Goal: Task Accomplishment & Management: Use online tool/utility

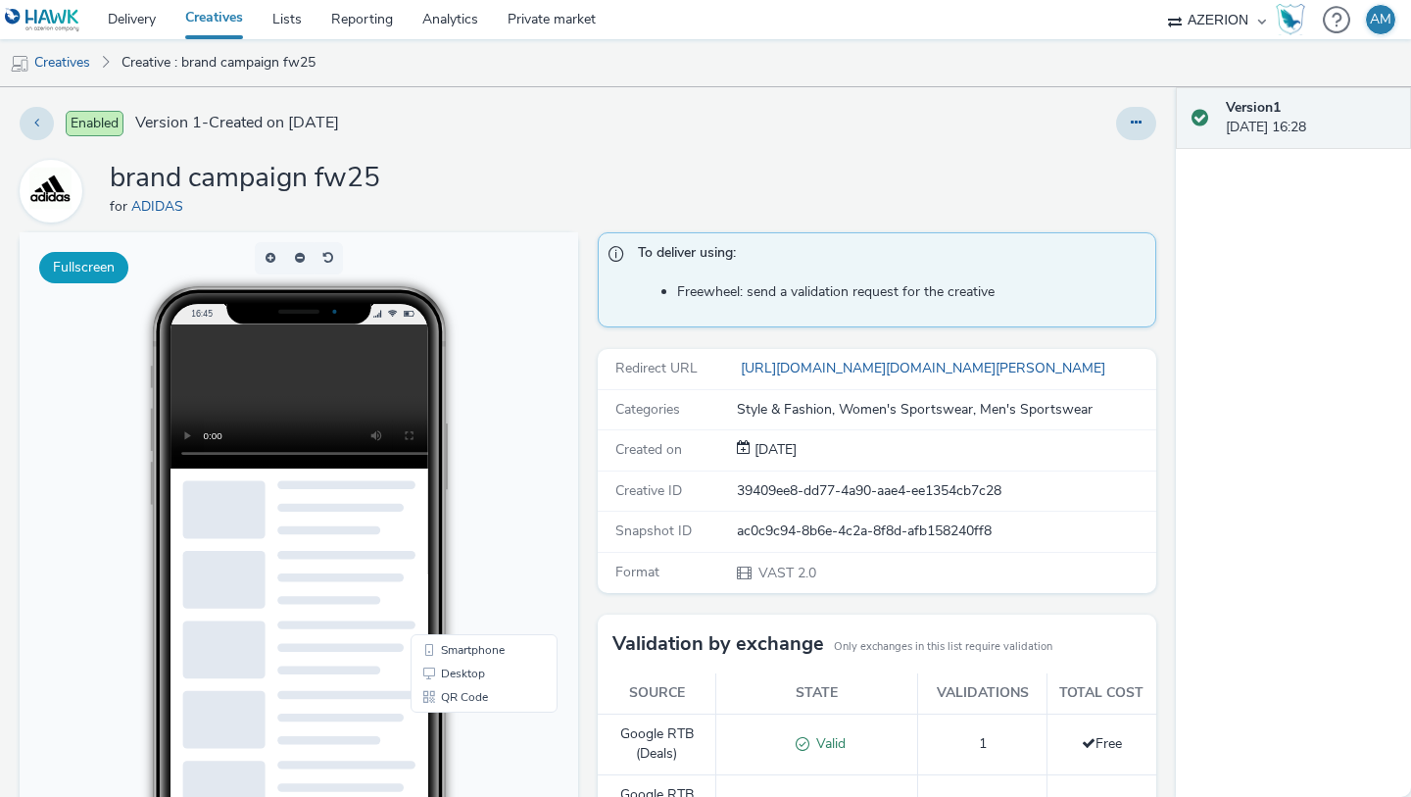
click at [109, 271] on button "Fullscreen" at bounding box center [83, 267] width 89 height 31
click at [868, 363] on link "[URL][DOMAIN_NAME][DOMAIN_NAME][PERSON_NAME]" at bounding box center [925, 368] width 376 height 19
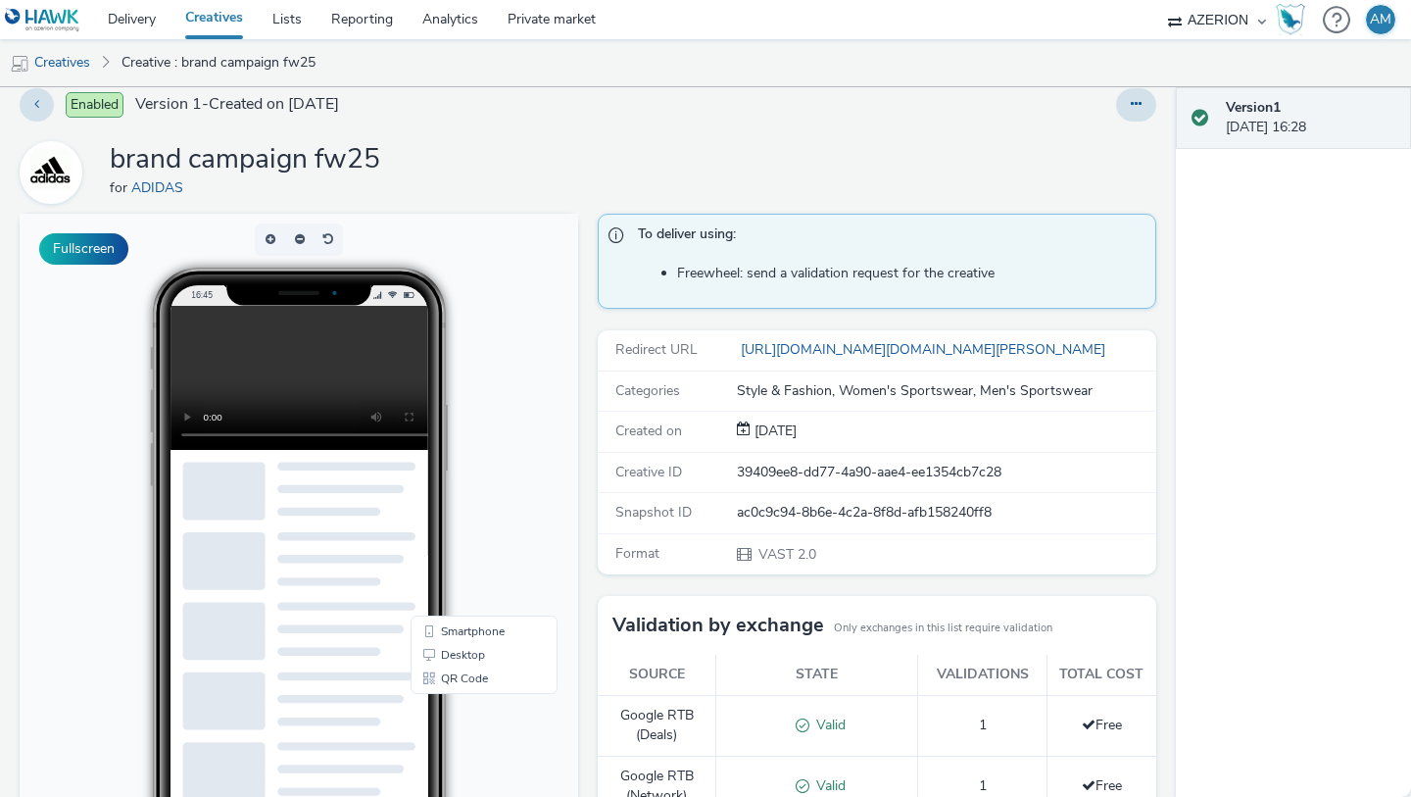
scroll to position [21, 0]
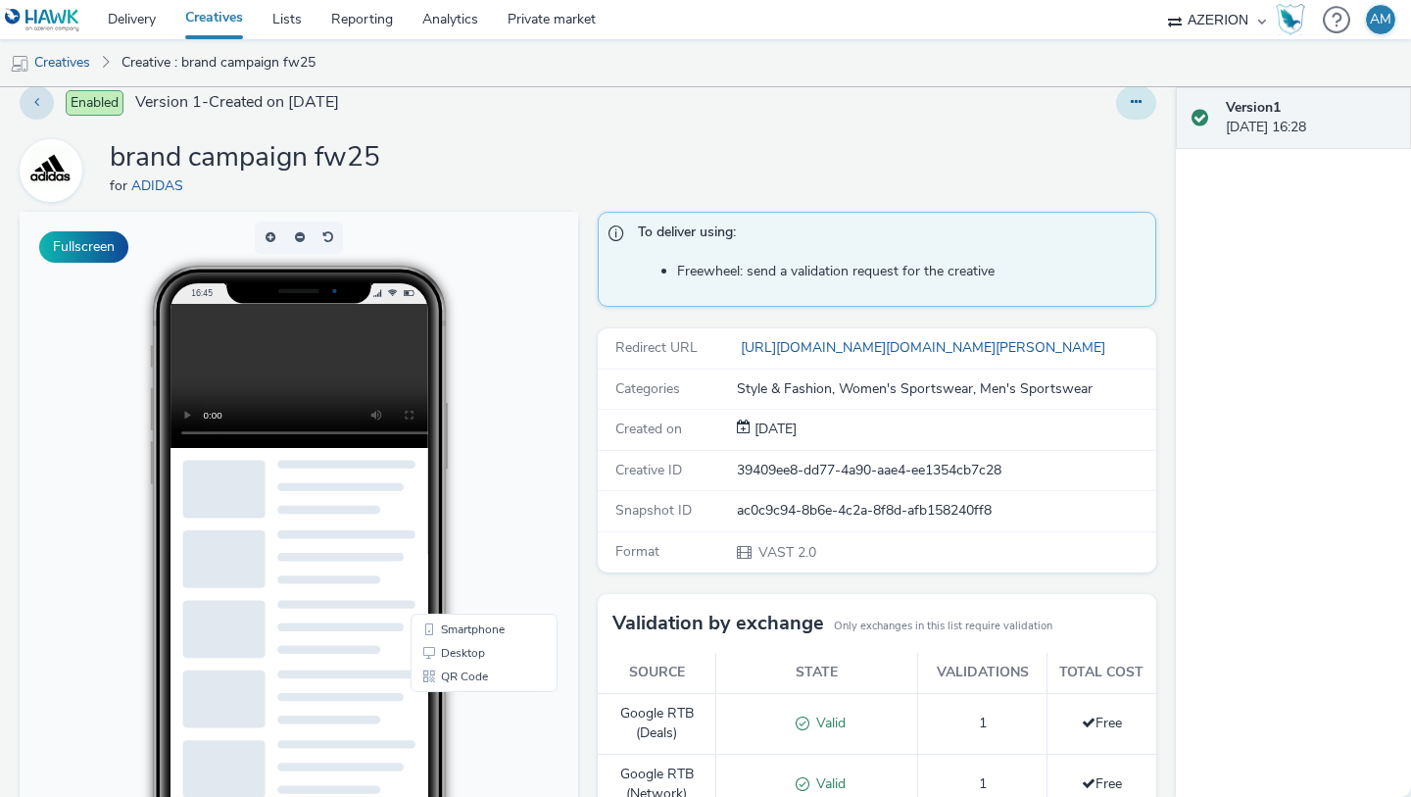
click at [1136, 93] on button at bounding box center [1136, 102] width 40 height 33
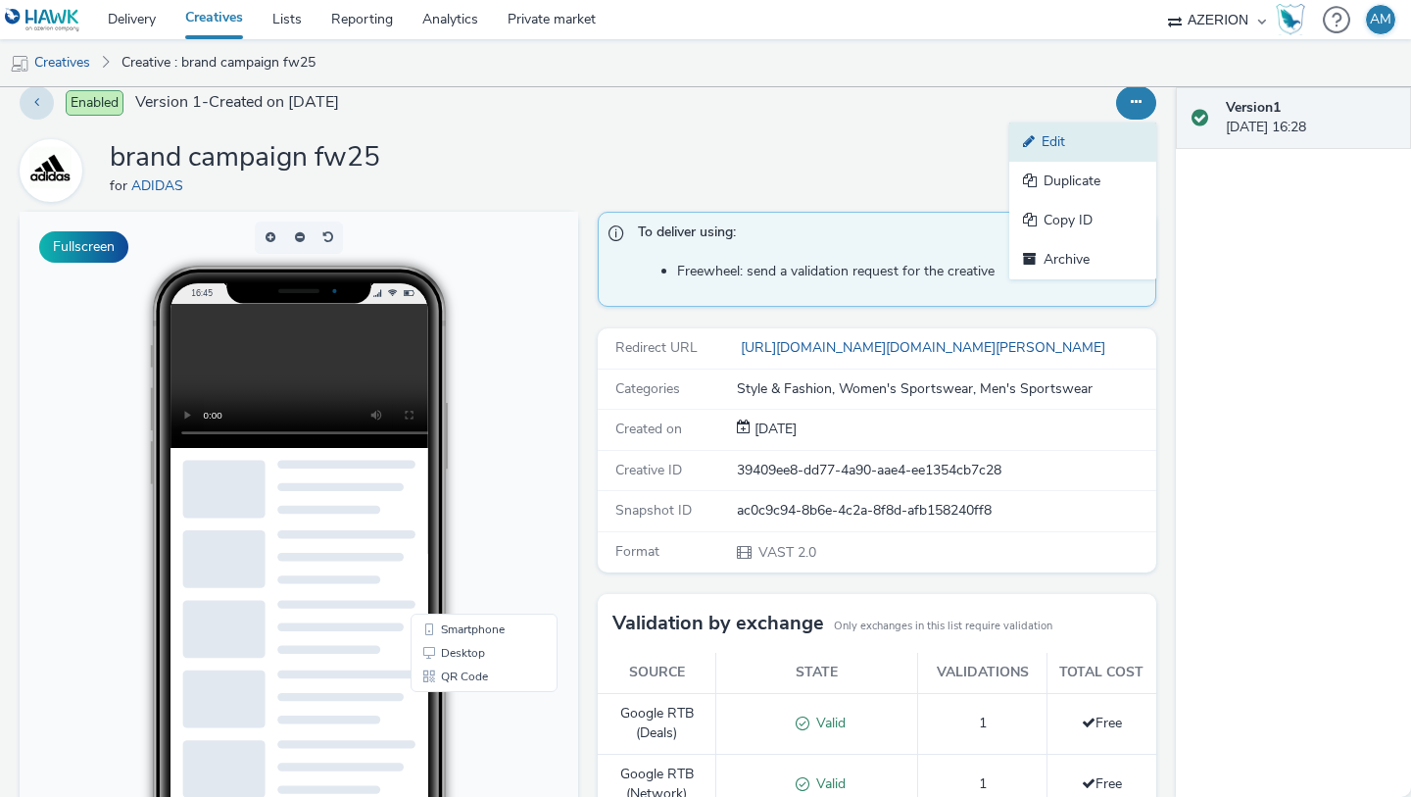
click at [1101, 138] on link "Edit" at bounding box center [1082, 141] width 147 height 39
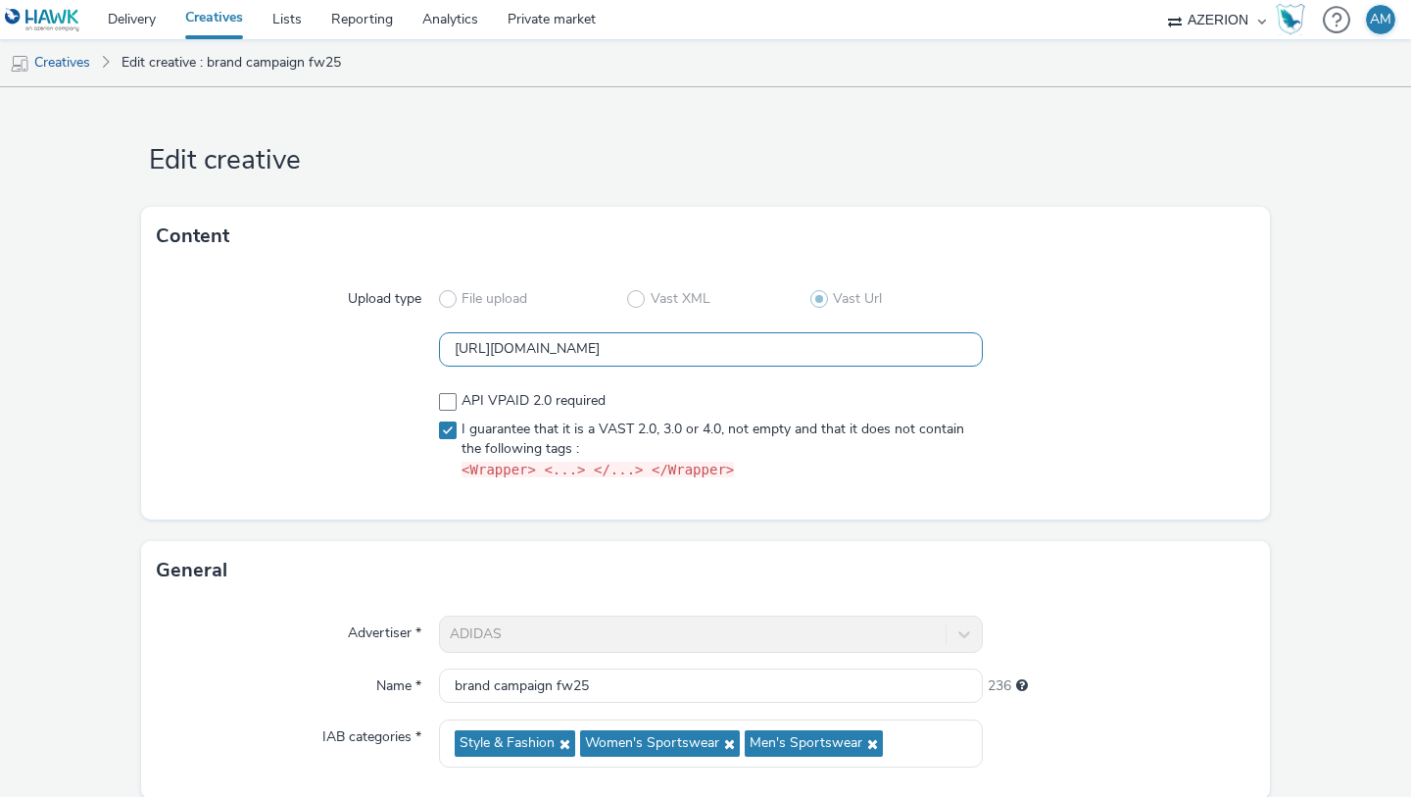
click at [864, 354] on input "[URL][DOMAIN_NAME]" at bounding box center [711, 349] width 544 height 34
